Goal: Use online tool/utility: Use online tool/utility

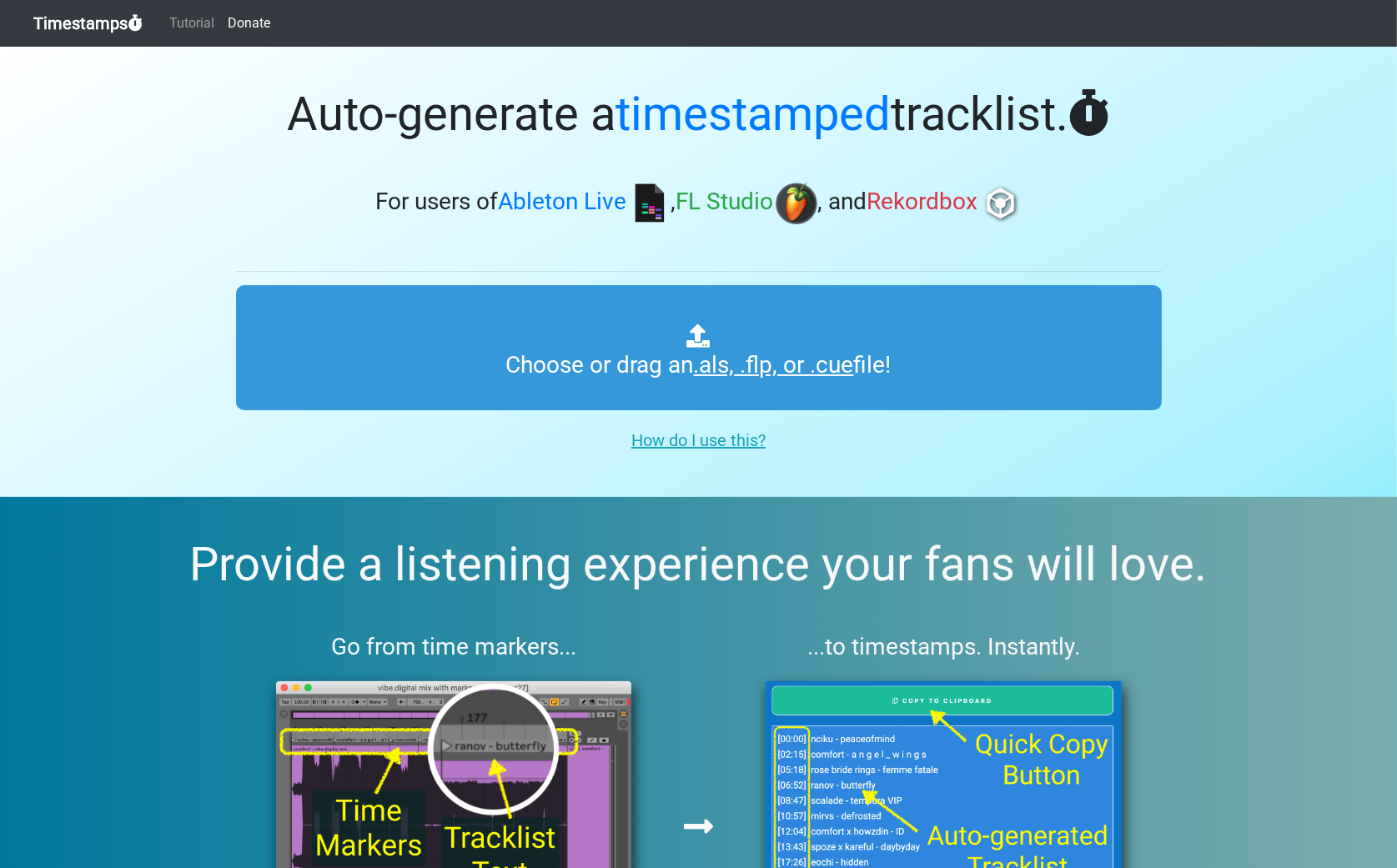
type input "C:\fakepath\kainatmian MIX2.flp"
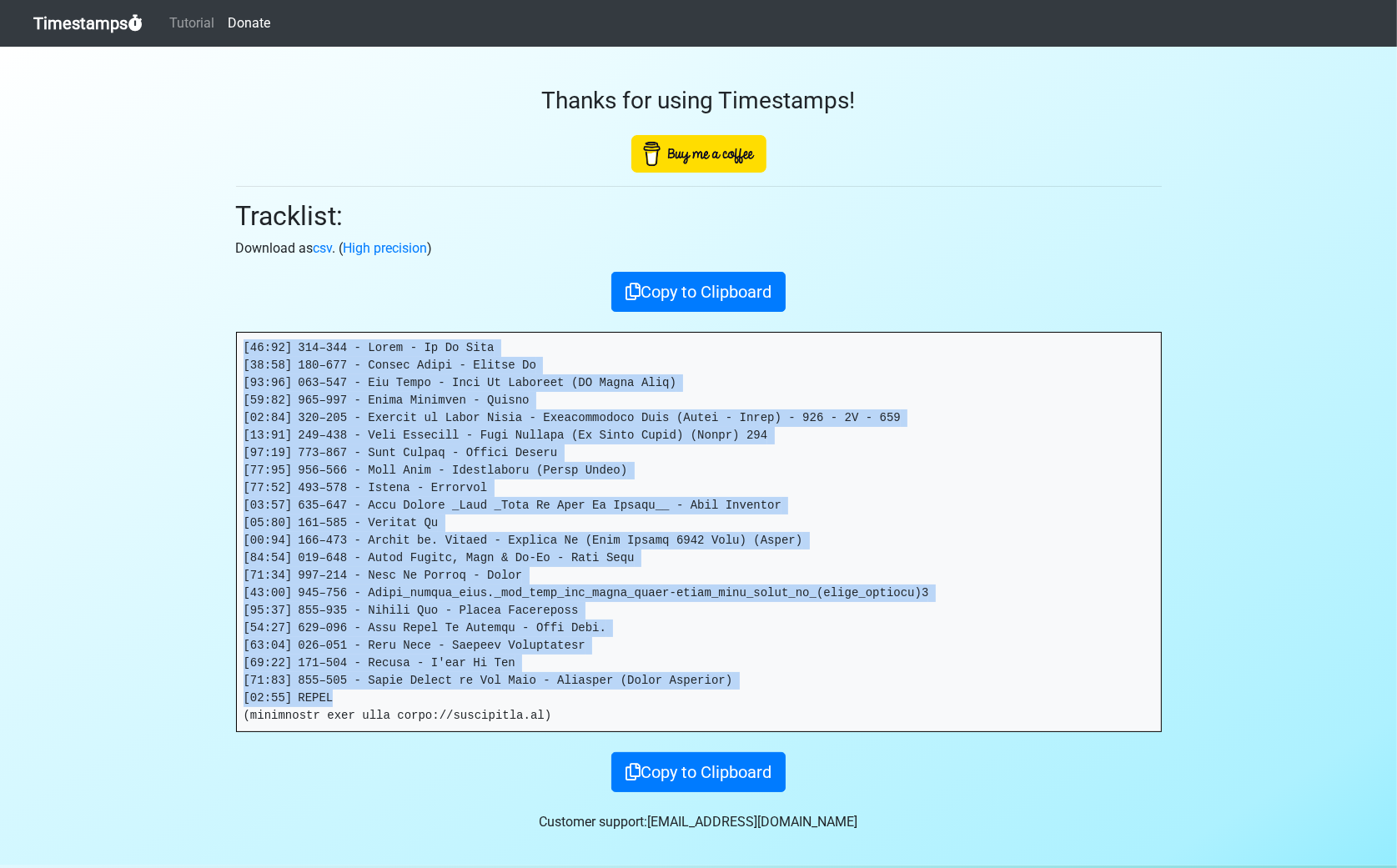
drag, startPoint x: 348, startPoint y: 702, endPoint x: 142, endPoint y: 327, distance: 427.9
click at [142, 327] on section "Thanks for using Timestamps! Tracklist: Download as csv . ( High precision ) Co…" at bounding box center [698, 456] width 1397 height 819
copy pre "[00:00] 000–110 - Hakim - Ah Ya Alby [01:08] 052–302 - Hisham Abbas - Habiby Da…"
